Goal: Information Seeking & Learning: Learn about a topic

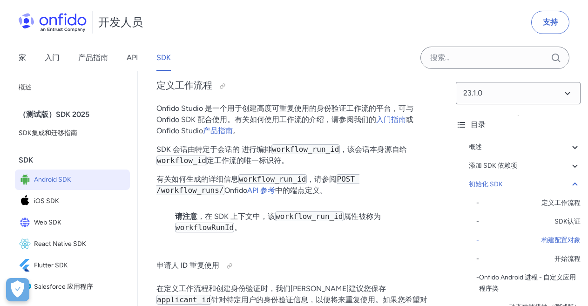
scroll to position [2172, 0]
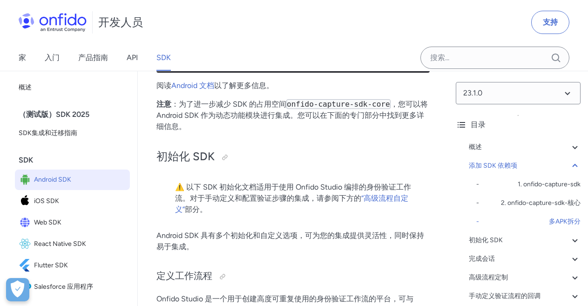
drag, startPoint x: 353, startPoint y: 151, endPoint x: 311, endPoint y: 203, distance: 66.5
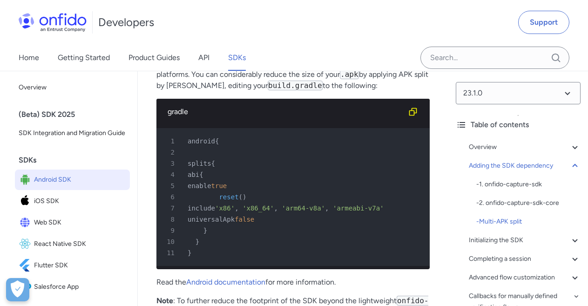
scroll to position [2365, 0]
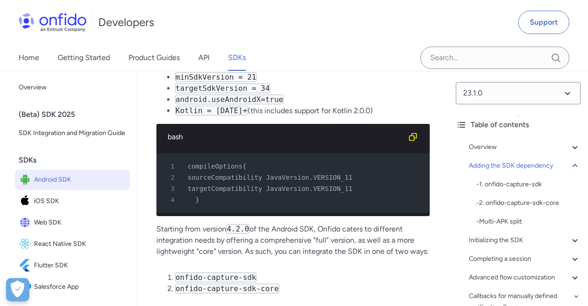
scroll to position [793, 0]
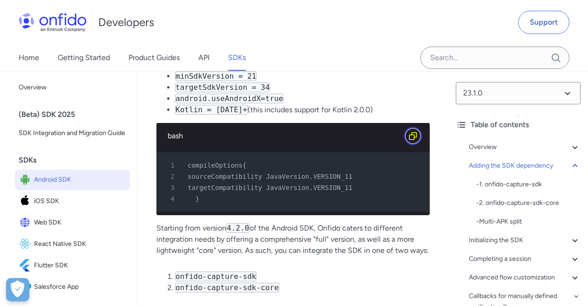
click at [412, 138] on icon "Copy code snippet button" at bounding box center [413, 135] width 9 height 9
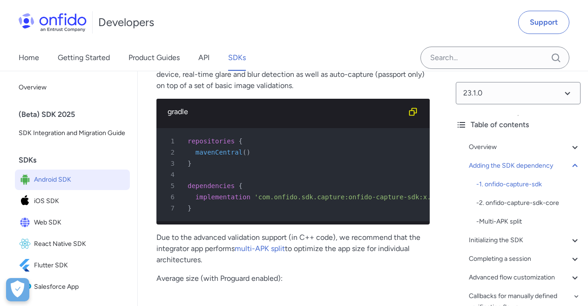
scroll to position [1089, 0]
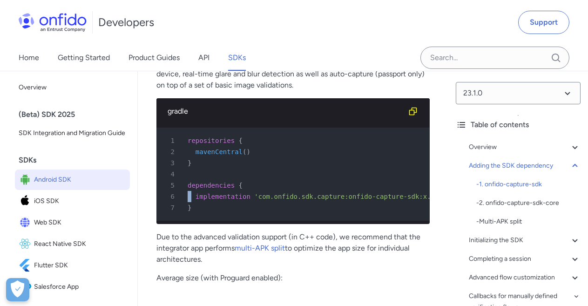
drag, startPoint x: 190, startPoint y: 200, endPoint x: 292, endPoint y: 195, distance: 102.2
click at [292, 195] on pre "1 repositories { 2 mavenCentral ( ) 3 } 4 5 dependencies { 6 implementation 'co…" at bounding box center [294, 174] width 274 height 93
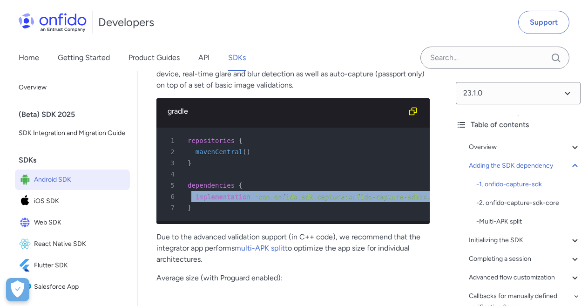
copy div "implementation 'com.onfido.sdk.capture:onfido-capture-sdk:x.y.z'"
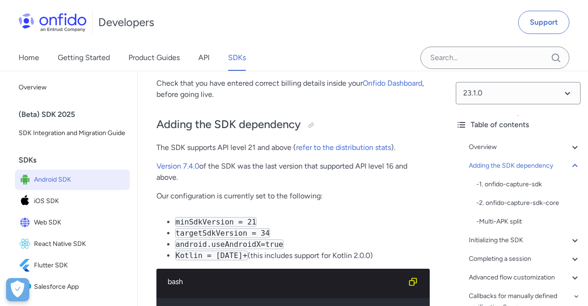
scroll to position [646, 0]
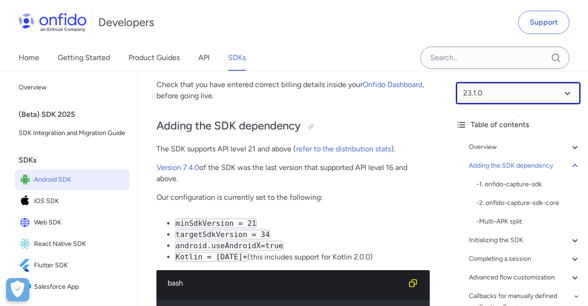
click at [485, 92] on select at bounding box center [518, 93] width 125 height 22
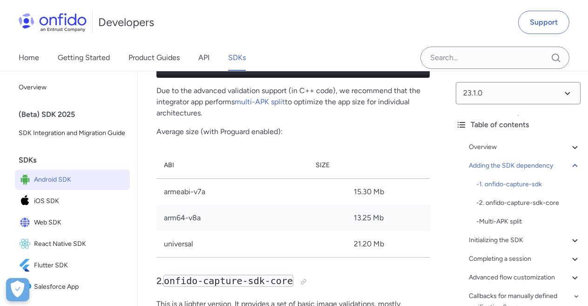
click at [299, 137] on p "Average size (with Proguard enabled):" at bounding box center [294, 131] width 274 height 11
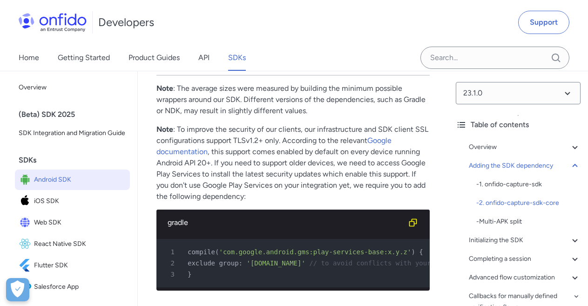
scroll to position [1786, 0]
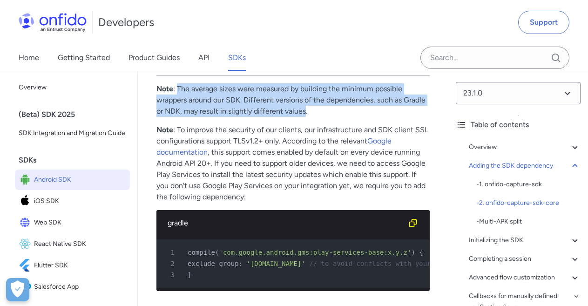
drag, startPoint x: 178, startPoint y: 103, endPoint x: 306, endPoint y: 128, distance: 130.2
click at [306, 117] on p "Note : The average sizes were measured by building the minimum possible wrapper…" at bounding box center [294, 100] width 274 height 34
drag, startPoint x: 290, startPoint y: 125, endPoint x: 255, endPoint y: 127, distance: 34.6
click at [255, 117] on p "Note : The average sizes were measured by building the minimum possible wrapper…" at bounding box center [294, 100] width 274 height 34
copy p "The average sizes were measured by building the minimum possible wrappers aroun…"
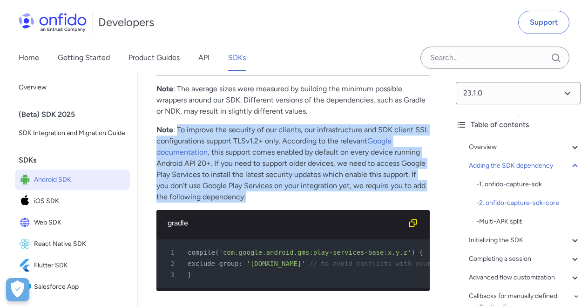
drag, startPoint x: 178, startPoint y: 142, endPoint x: 251, endPoint y: 211, distance: 99.9
click at [251, 203] on p "Note : To improve the security of our clients, our infrastructure and SDK clien…" at bounding box center [294, 163] width 274 height 78
copy p "To improve the security of our clients, our infrastructure and SDK client SSL c…"
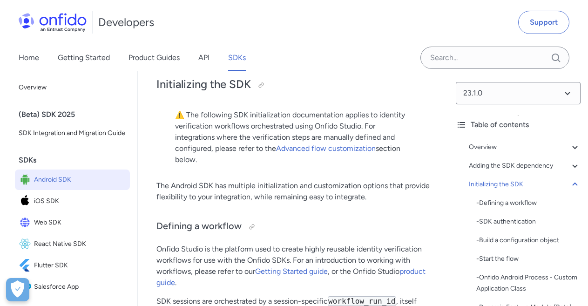
scroll to position [2440, 0]
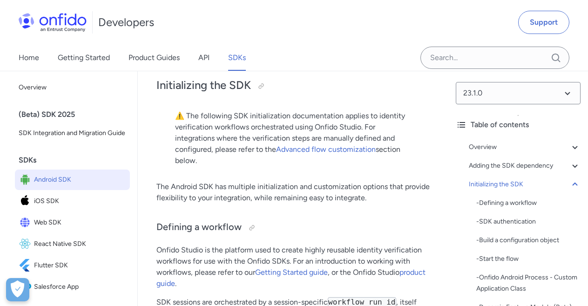
drag, startPoint x: 187, startPoint y: 140, endPoint x: 198, endPoint y: 182, distance: 43.3
click at [198, 166] on p "⚠️ The following SDK initialization documentation applies to identity verificat…" at bounding box center [293, 138] width 236 height 56
copy p "The following SDK initialization documentation applies to identity verification…"
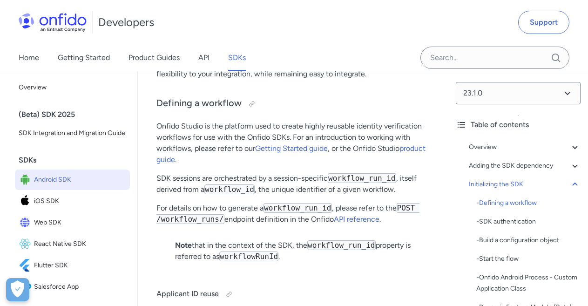
scroll to position [2565, 0]
drag, startPoint x: 156, startPoint y: 85, endPoint x: 374, endPoint y: 95, distance: 218.3
copy p "The Android SDK has multiple initialization and customization options that prov…"
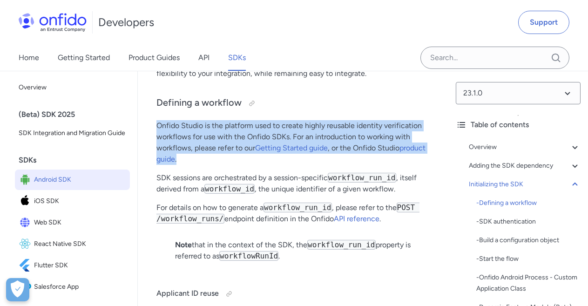
drag, startPoint x: 159, startPoint y: 150, endPoint x: 228, endPoint y: 180, distance: 75.6
click at [228, 165] on p "Onfido Studio is the platform used to create highly reusable identity verificat…" at bounding box center [294, 142] width 274 height 45
copy p "Onfido Studio is the platform used to create highly reusable identity verificat…"
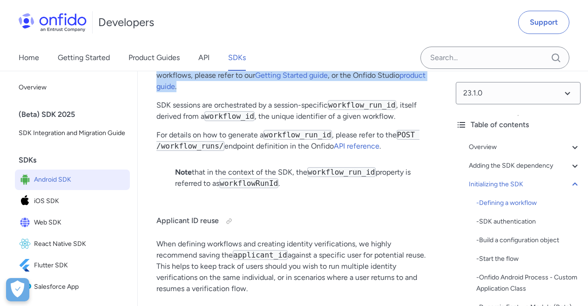
scroll to position [2639, 0]
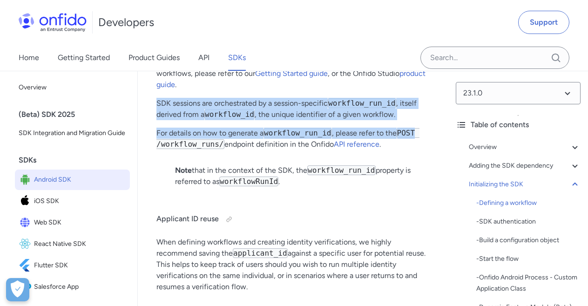
drag, startPoint x: 157, startPoint y: 125, endPoint x: 407, endPoint y: 140, distance: 251.1
click at [407, 120] on p "SDK sessions are orchestrated by a session-specific workflow_run_id , itself de…" at bounding box center [294, 109] width 274 height 22
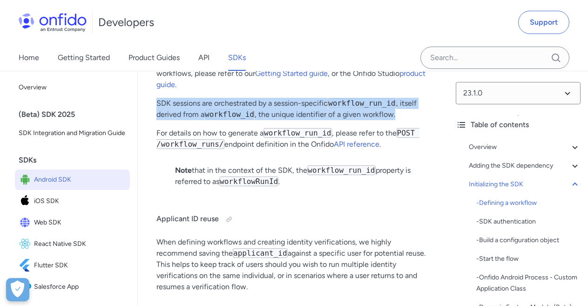
copy p "SDK sessions are orchestrated by a session-specific workflow_run_id , itself de…"
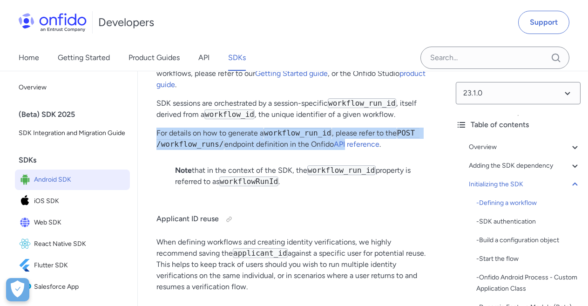
drag, startPoint x: 154, startPoint y: 157, endPoint x: 348, endPoint y: 163, distance: 193.5
click at [376, 150] on p "For details on how to generate a workflow_run_id , please refer to the POST /wo…" at bounding box center [294, 139] width 274 height 22
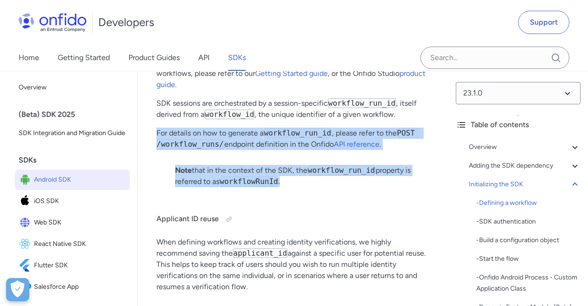
click at [360, 195] on blockquote "Note that in the context of the SDK, the workflow_run_id property is referred t…" at bounding box center [293, 180] width 236 height 30
copy div "For details on how to generate a workflow_run_id , please refer to the POST /wo…"
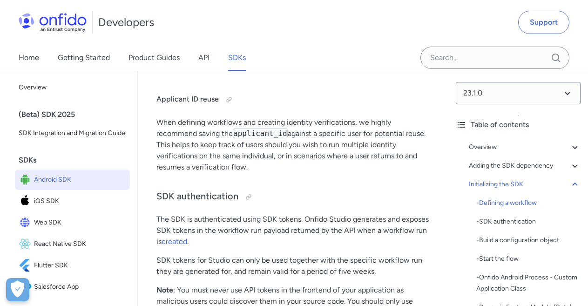
scroll to position [2759, 0]
drag, startPoint x: 156, startPoint y: 143, endPoint x: 252, endPoint y: 193, distance: 107.7
copy p "When defining workflows and creating identity verifications, we highly recommen…"
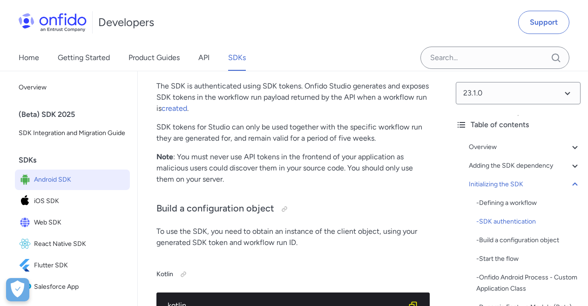
scroll to position [2892, 0]
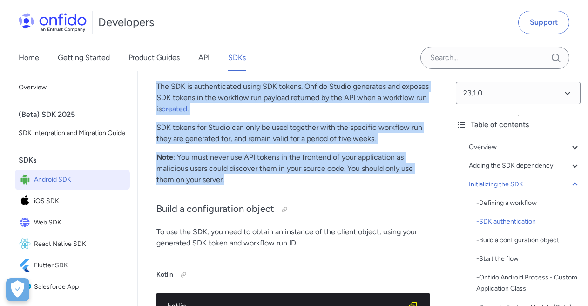
drag, startPoint x: 237, startPoint y: 210, endPoint x: 156, endPoint y: 112, distance: 127.7
copy div "The SDK is authenticated using SDK tokens. Onfido Studio generates and exposes …"
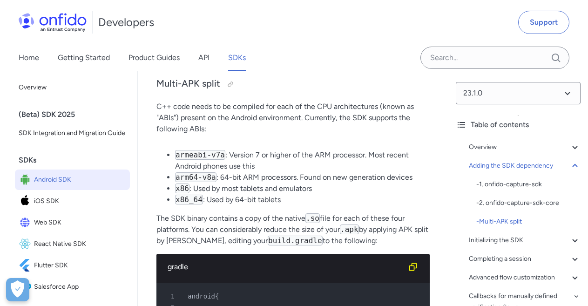
scroll to position [1978, 0]
